Goal: Information Seeking & Learning: Learn about a topic

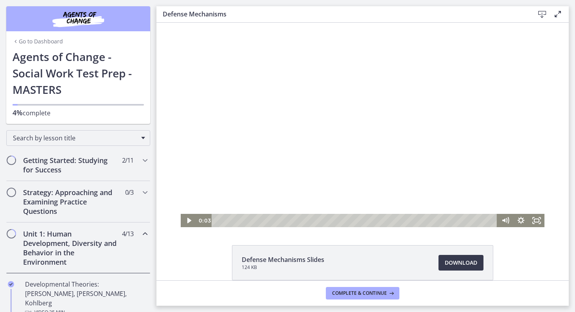
scroll to position [327, 0]
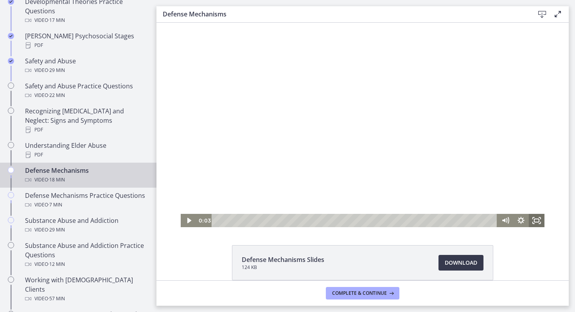
click at [534, 222] on rect "Fullscreen" at bounding box center [536, 220] width 5 height 3
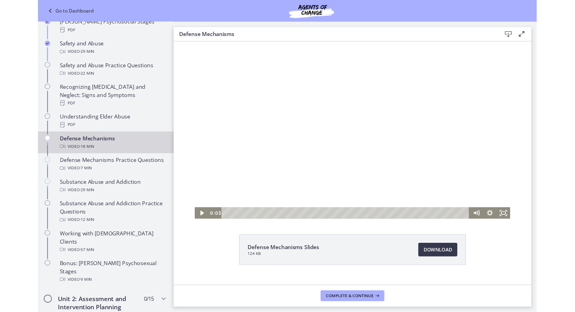
scroll to position [291, 0]
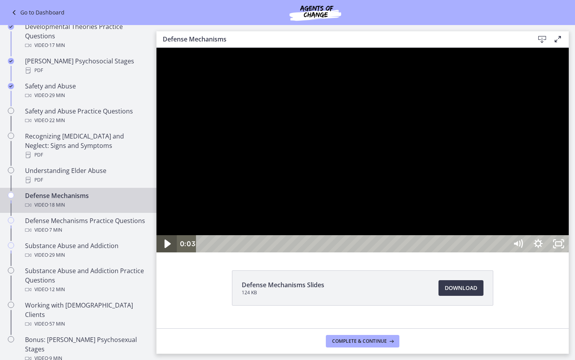
click at [165, 248] on icon "Play Video" at bounding box center [168, 243] width 6 height 9
click at [171, 254] on icon "Pause" at bounding box center [167, 244] width 24 height 21
click at [171, 254] on icon "Play Video" at bounding box center [167, 244] width 24 height 21
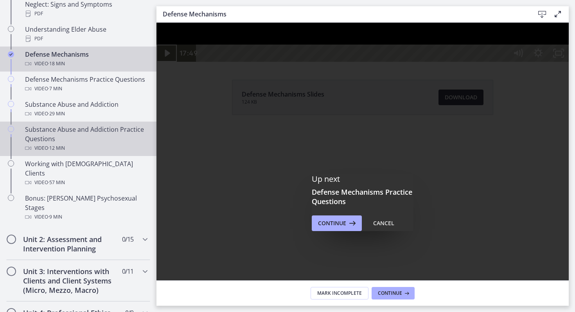
scroll to position [443, 0]
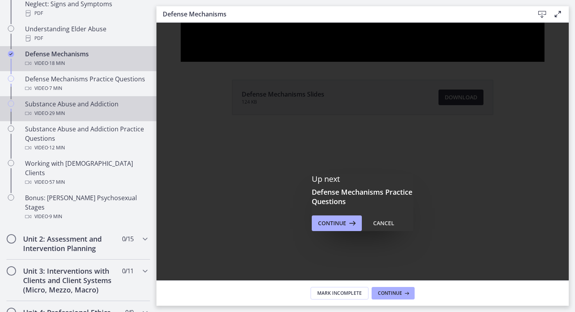
click at [65, 109] on span "· 29 min" at bounding box center [56, 113] width 17 height 9
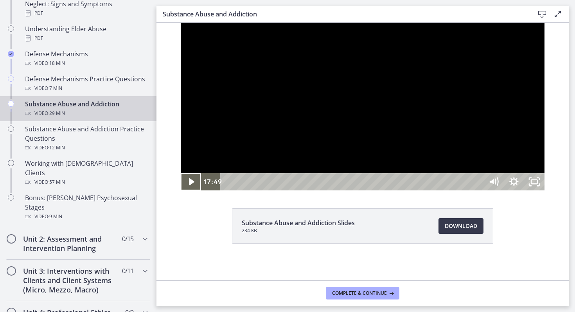
scroll to position [38, 0]
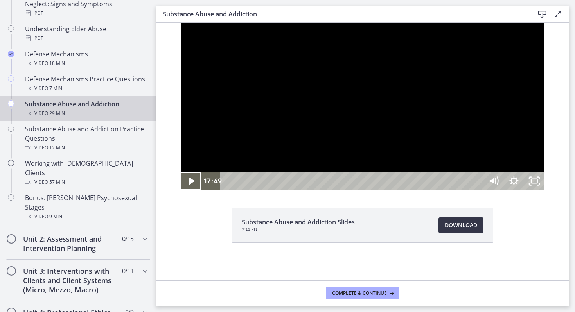
click at [464, 227] on span "Download Opens in a new window" at bounding box center [461, 225] width 32 height 9
